Goal: Check status: Check status

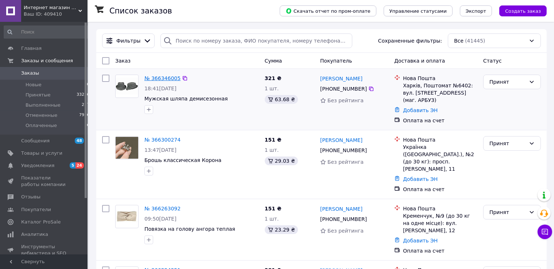
click at [160, 80] on link "№ 366346005" at bounding box center [162, 78] width 36 height 6
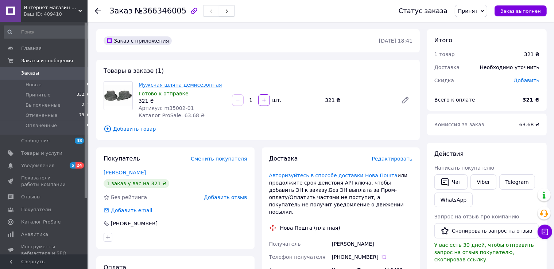
click at [163, 86] on link "Мужская шляпа демисезонная" at bounding box center [179, 85] width 83 height 6
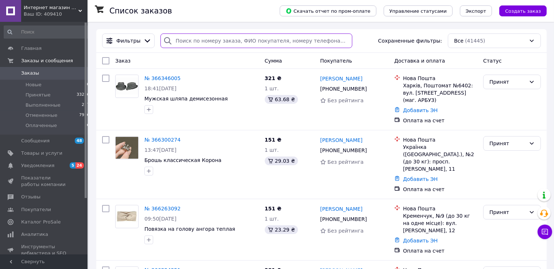
click at [196, 40] on input "search" at bounding box center [256, 41] width 192 height 15
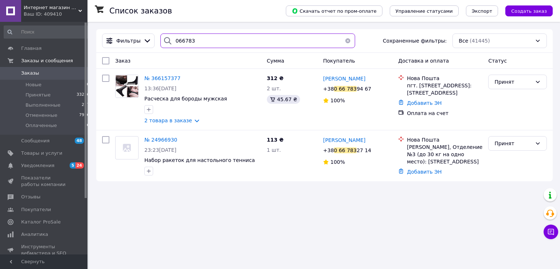
type input "066783"
click at [185, 42] on input "066783" at bounding box center [257, 41] width 194 height 15
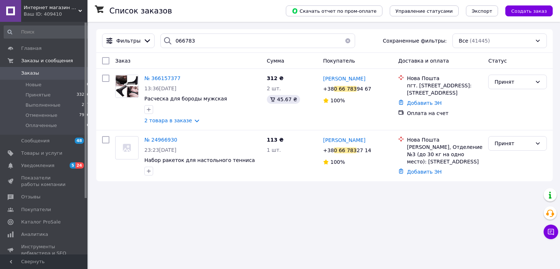
click at [189, 203] on div "Список заказов Скачать отчет по пром-оплате Управление статусами Экспорт Создат…" at bounding box center [324, 134] width 471 height 269
click at [150, 121] on link "2 товара в заказе" at bounding box center [168, 121] width 48 height 6
